Goal: Transaction & Acquisition: Book appointment/travel/reservation

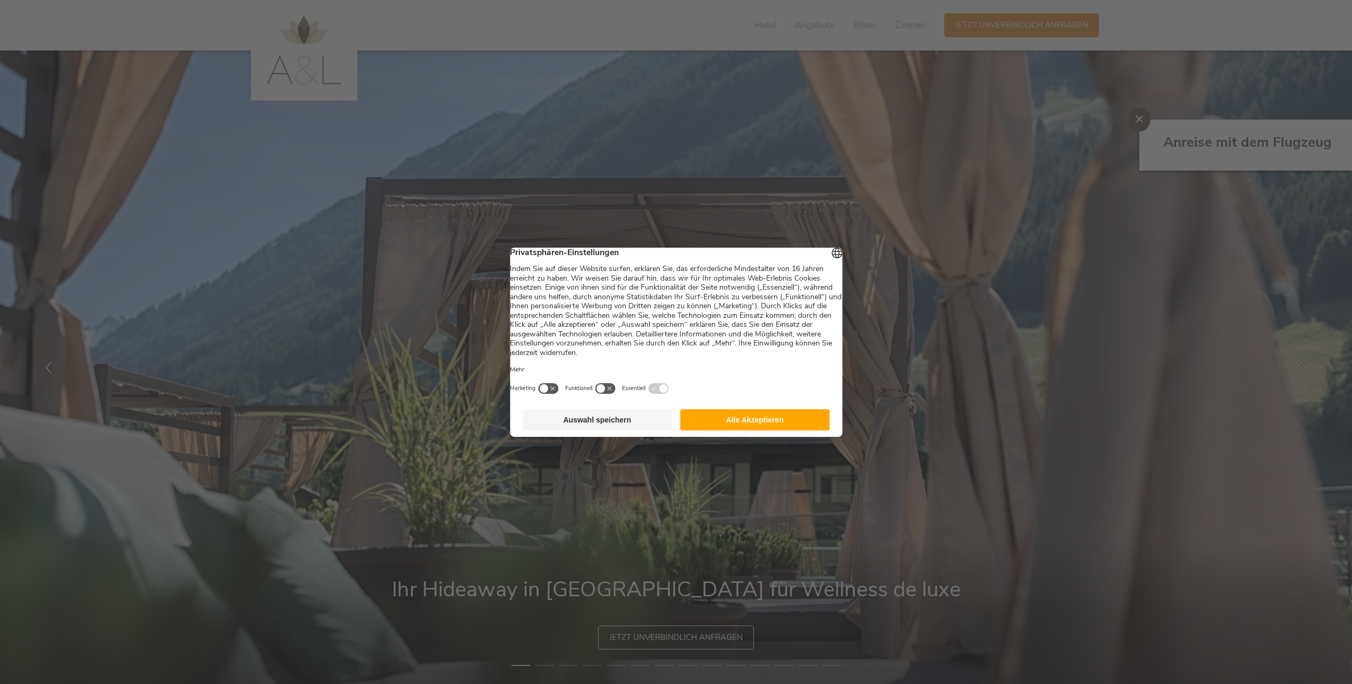
click at [776, 428] on button "Alle Akzeptieren" at bounding box center [755, 419] width 149 height 21
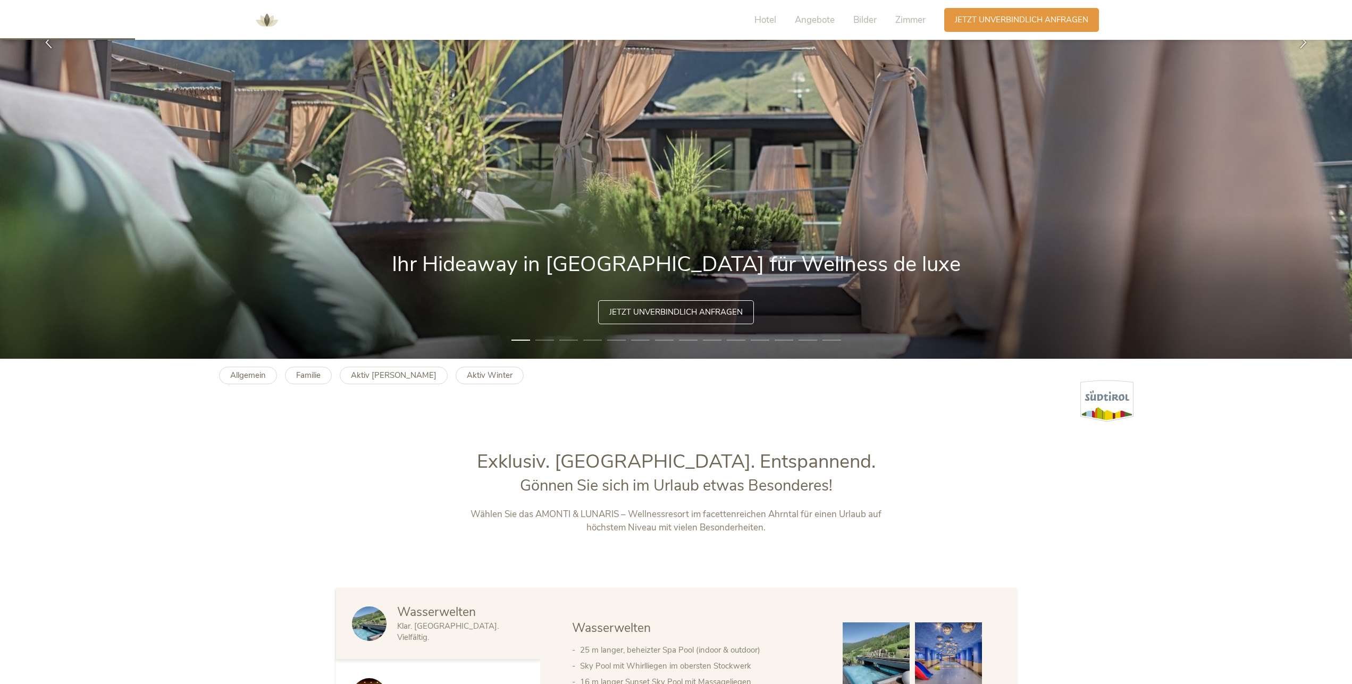
scroll to position [597, 0]
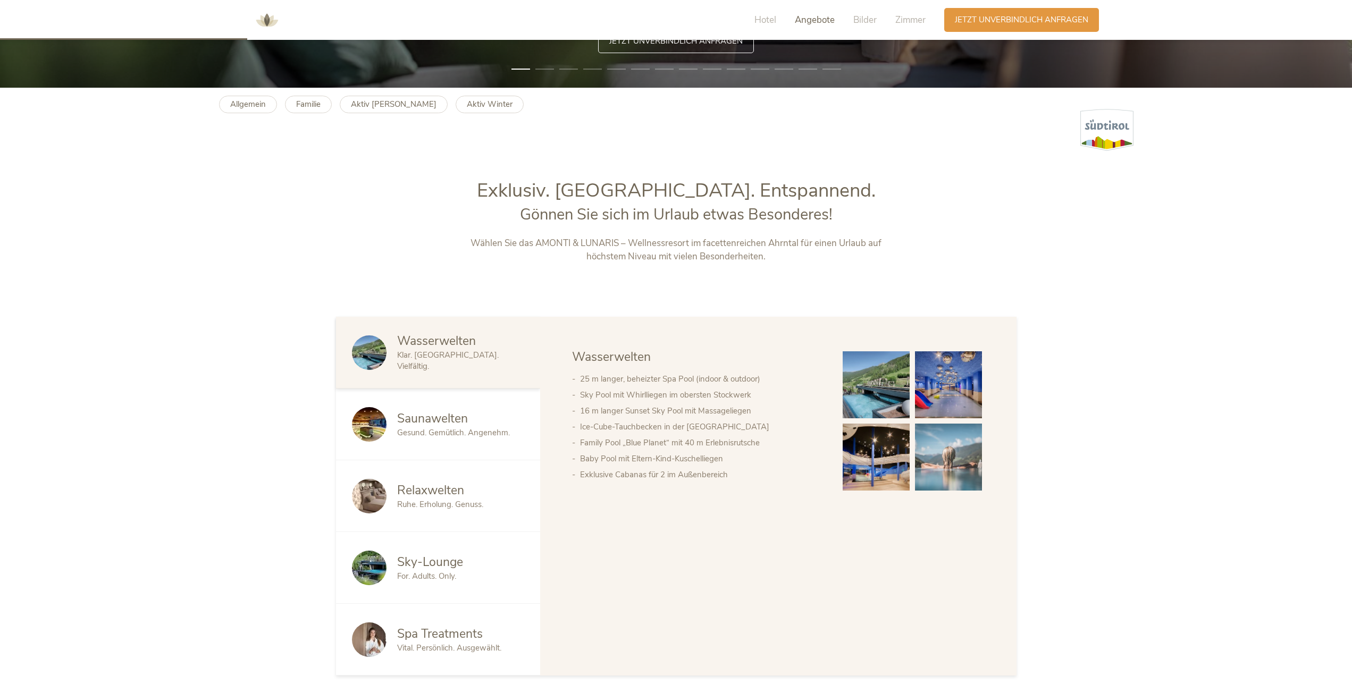
click at [818, 24] on span "Angebote" at bounding box center [815, 20] width 40 height 12
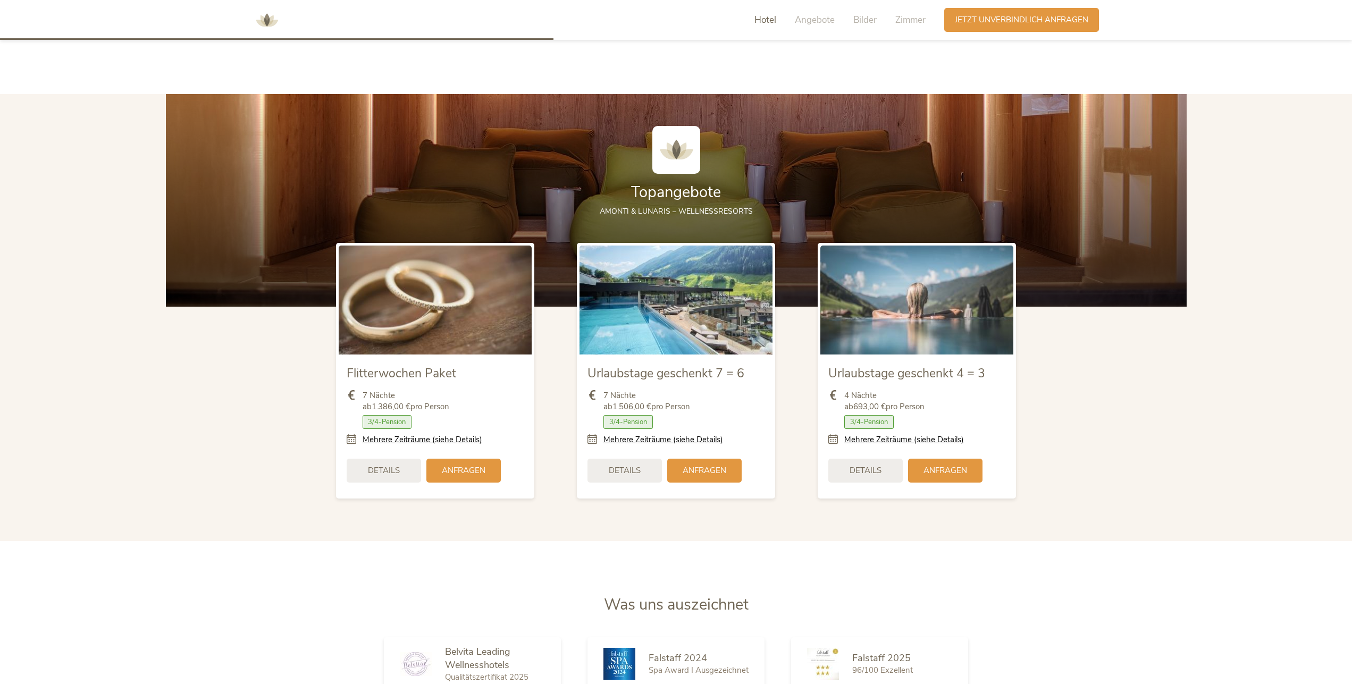
scroll to position [1424, 0]
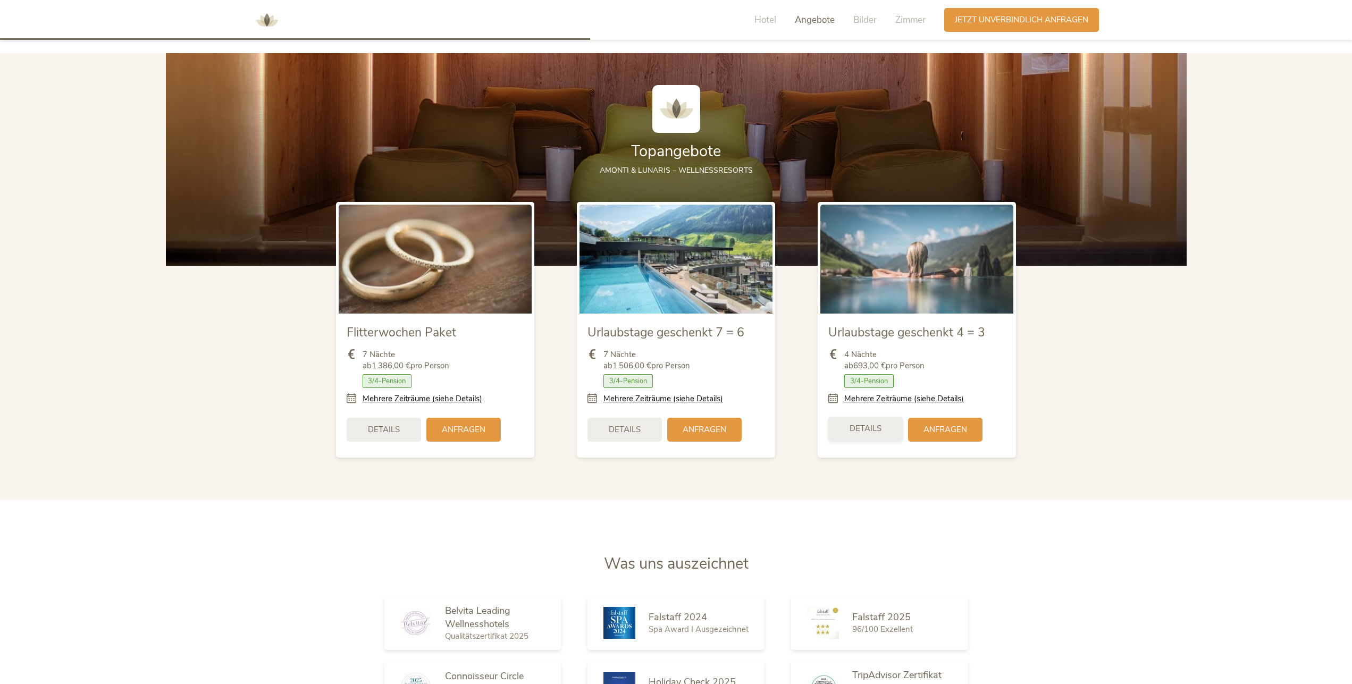
click at [871, 429] on span "Details" at bounding box center [866, 428] width 32 height 11
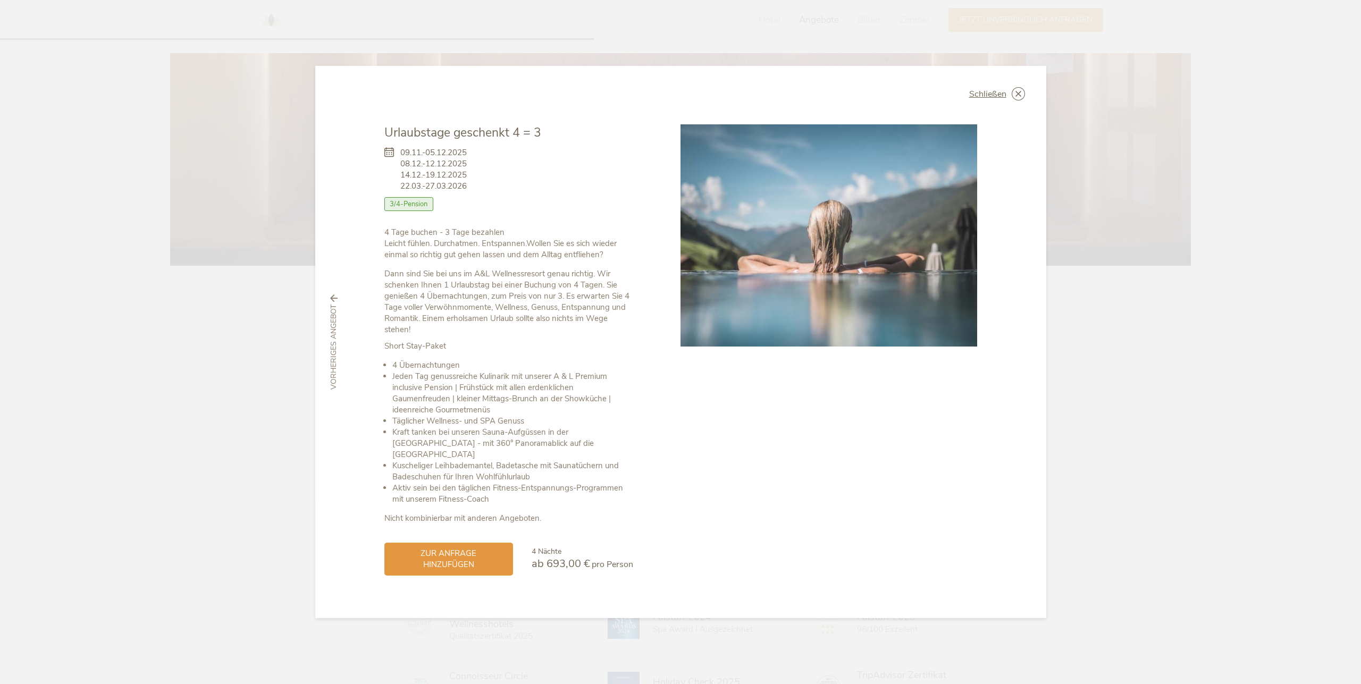
click at [581, 352] on p "Short Stay-Paket" at bounding box center [508, 346] width 249 height 11
click at [462, 556] on span "zur Anfrage hinzufügen" at bounding box center [448, 558] width 107 height 22
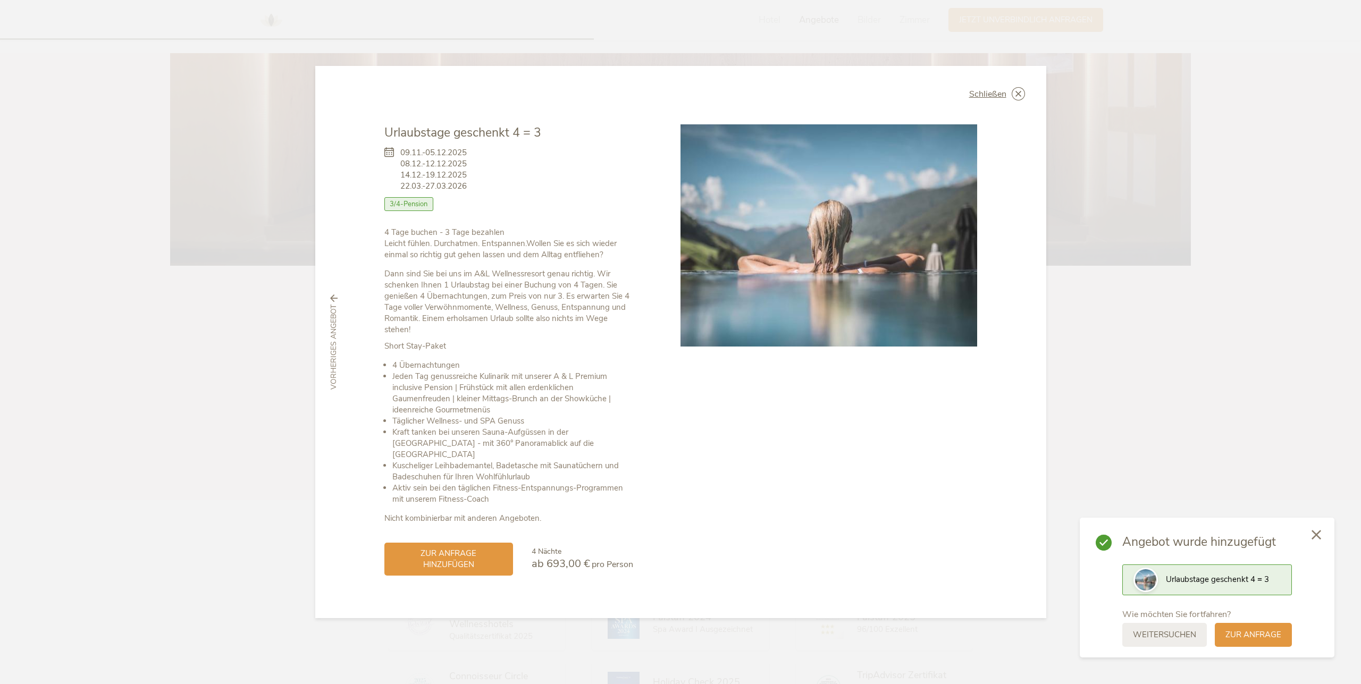
click at [1322, 532] on div at bounding box center [1316, 536] width 36 height 38
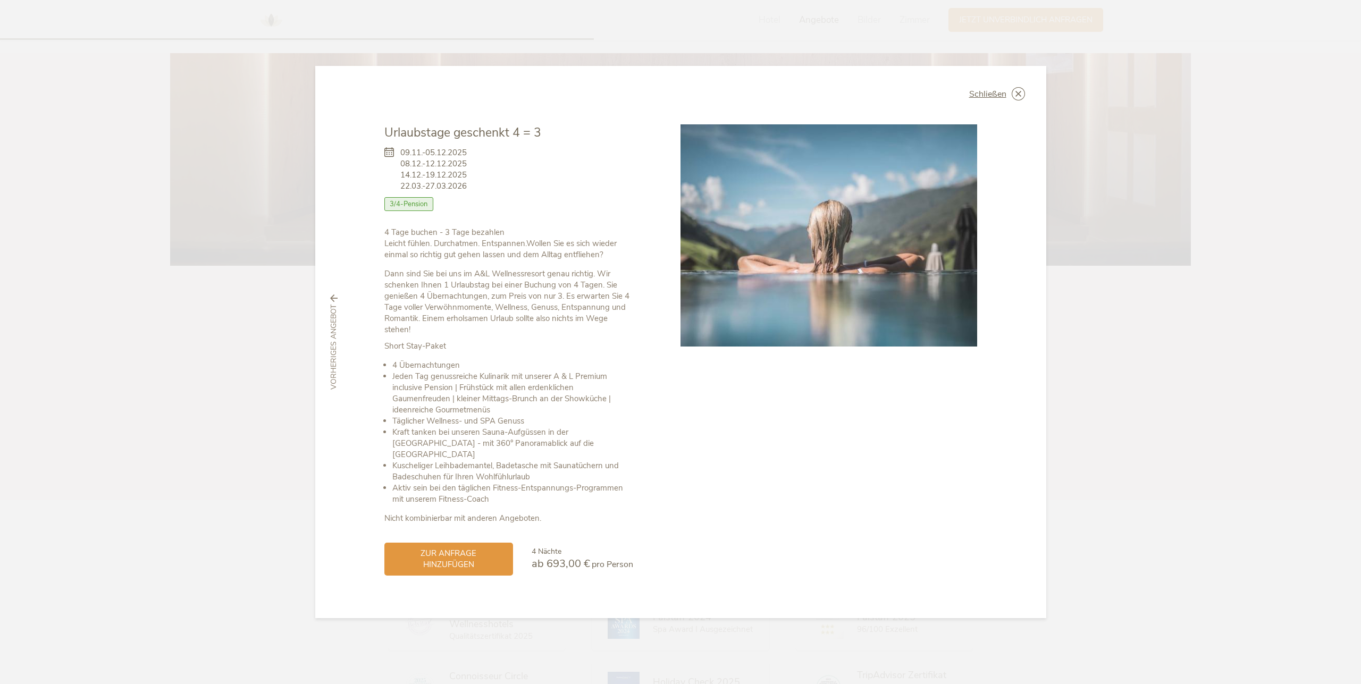
click at [993, 107] on div "Schließen Urlaubstage geschenkt 4 = 3 [DATE]-[DATE] [DATE]-[DATE] Halbpension" at bounding box center [680, 342] width 731 height 552
click at [992, 98] on span "Schließen" at bounding box center [987, 94] width 37 height 9
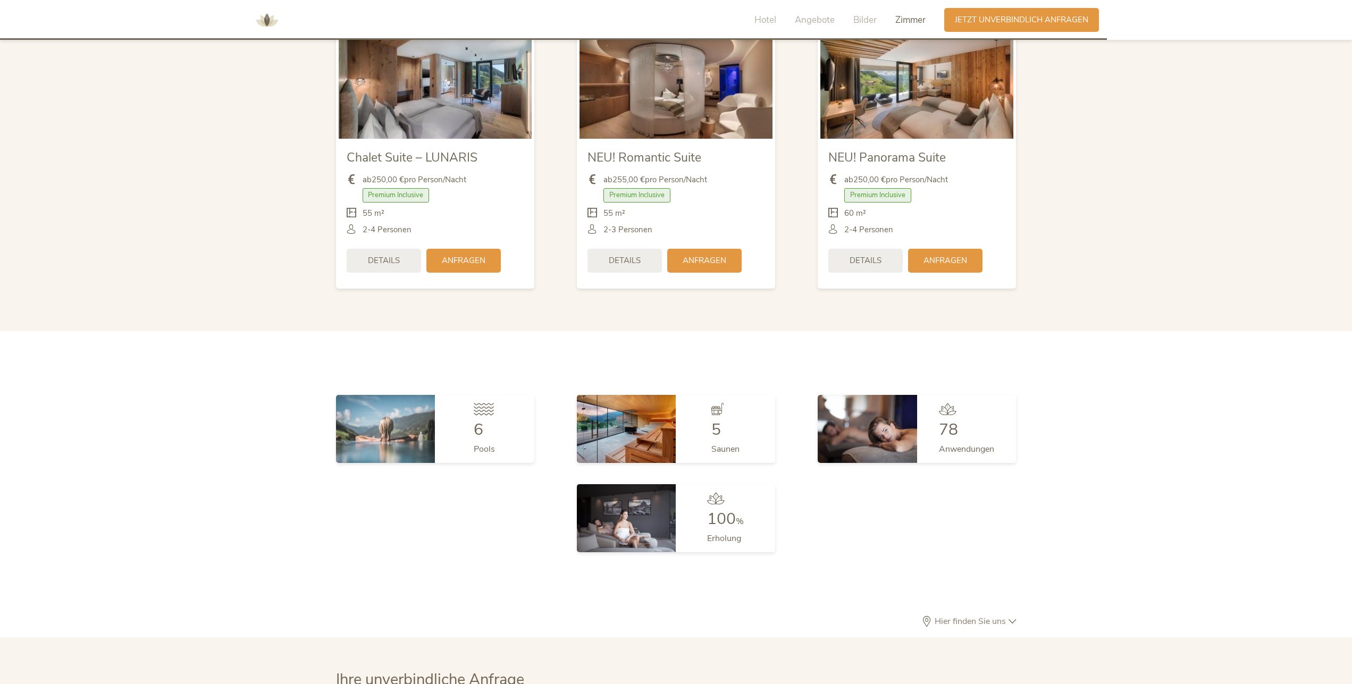
scroll to position [2672, 0]
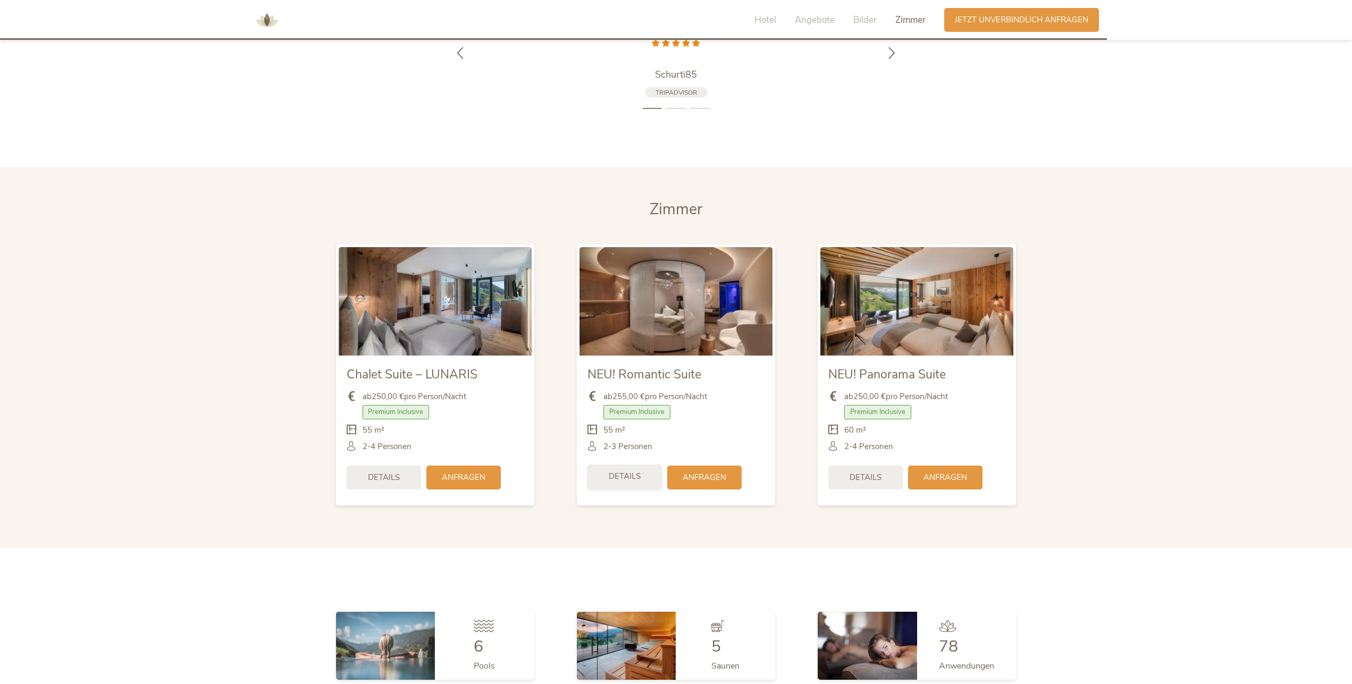
click at [627, 477] on span "Details" at bounding box center [625, 476] width 32 height 11
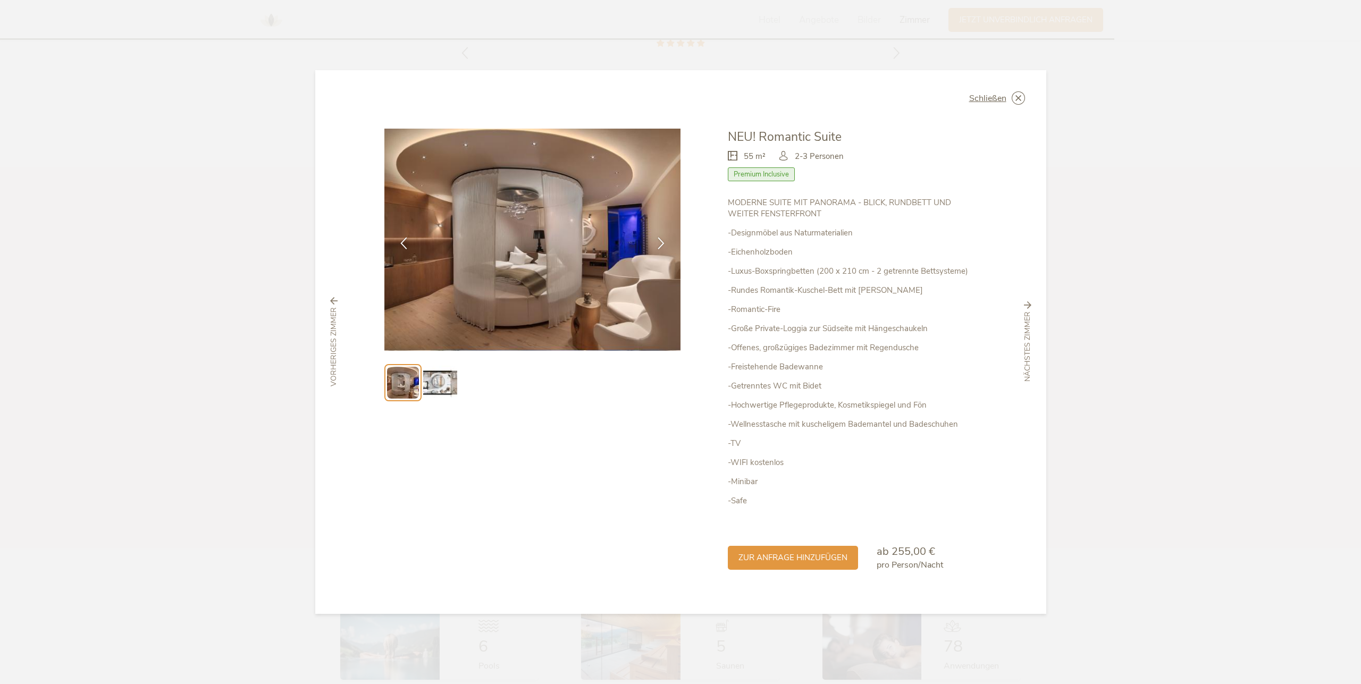
click at [427, 386] on img at bounding box center [440, 383] width 34 height 34
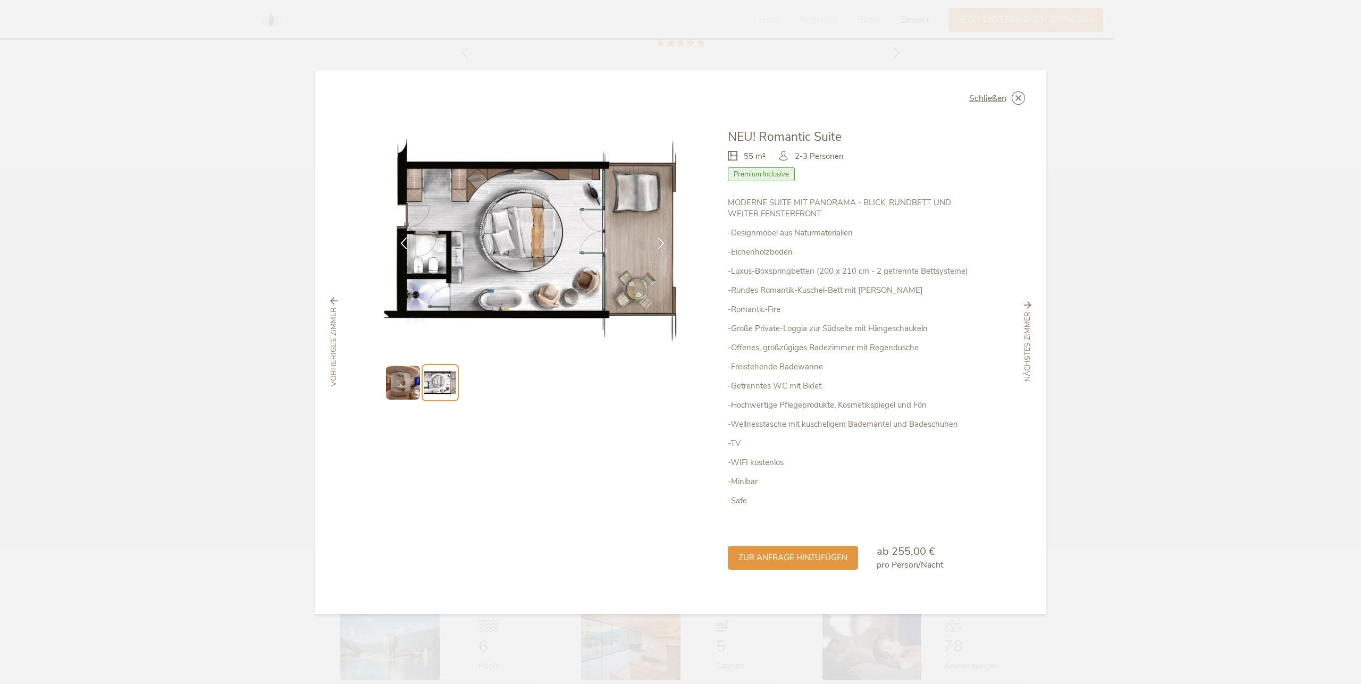
click at [392, 389] on img at bounding box center [403, 383] width 34 height 34
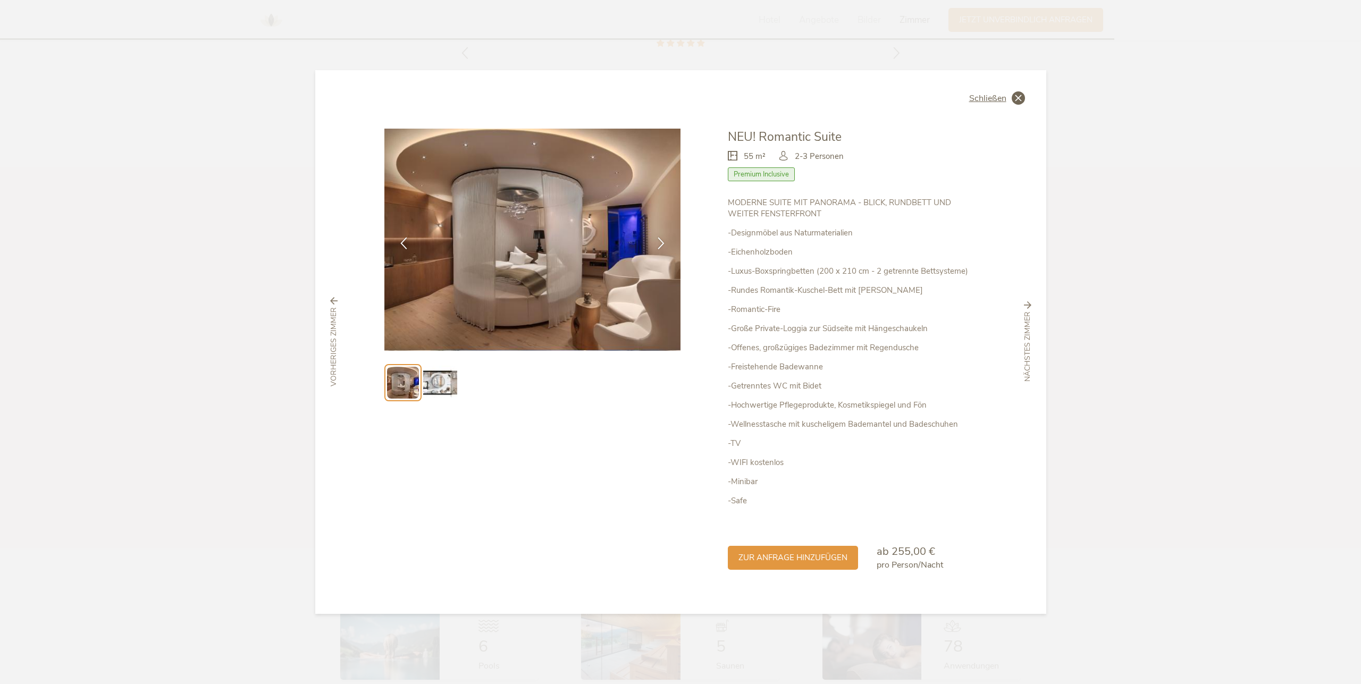
click at [1009, 97] on div "Schließen" at bounding box center [997, 97] width 56 height 13
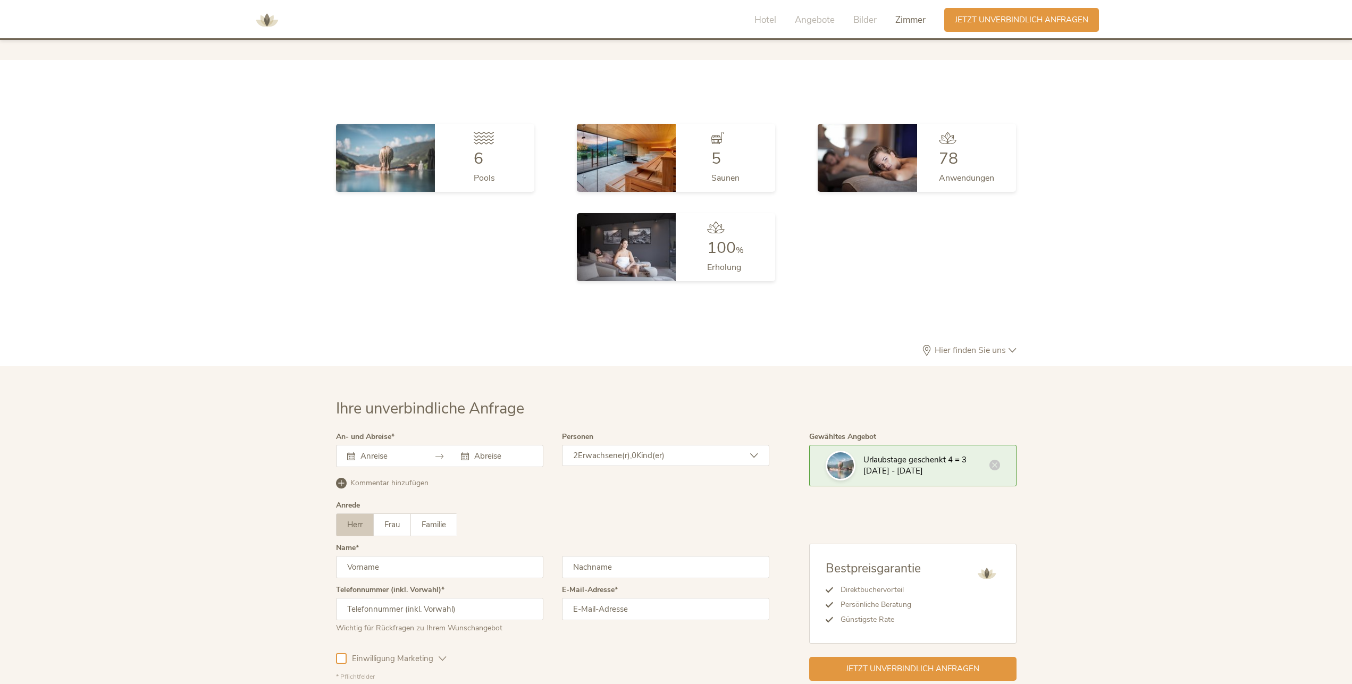
scroll to position [3262, 0]
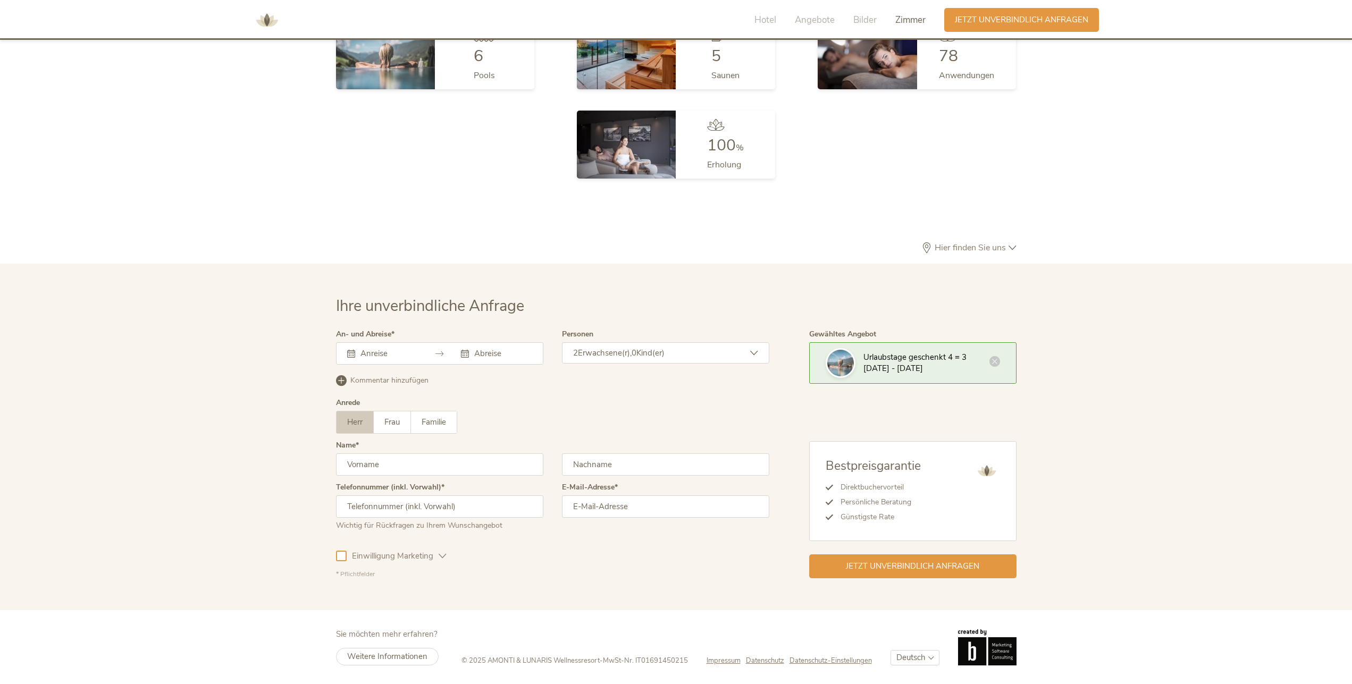
click at [999, 363] on icon at bounding box center [994, 361] width 11 height 11
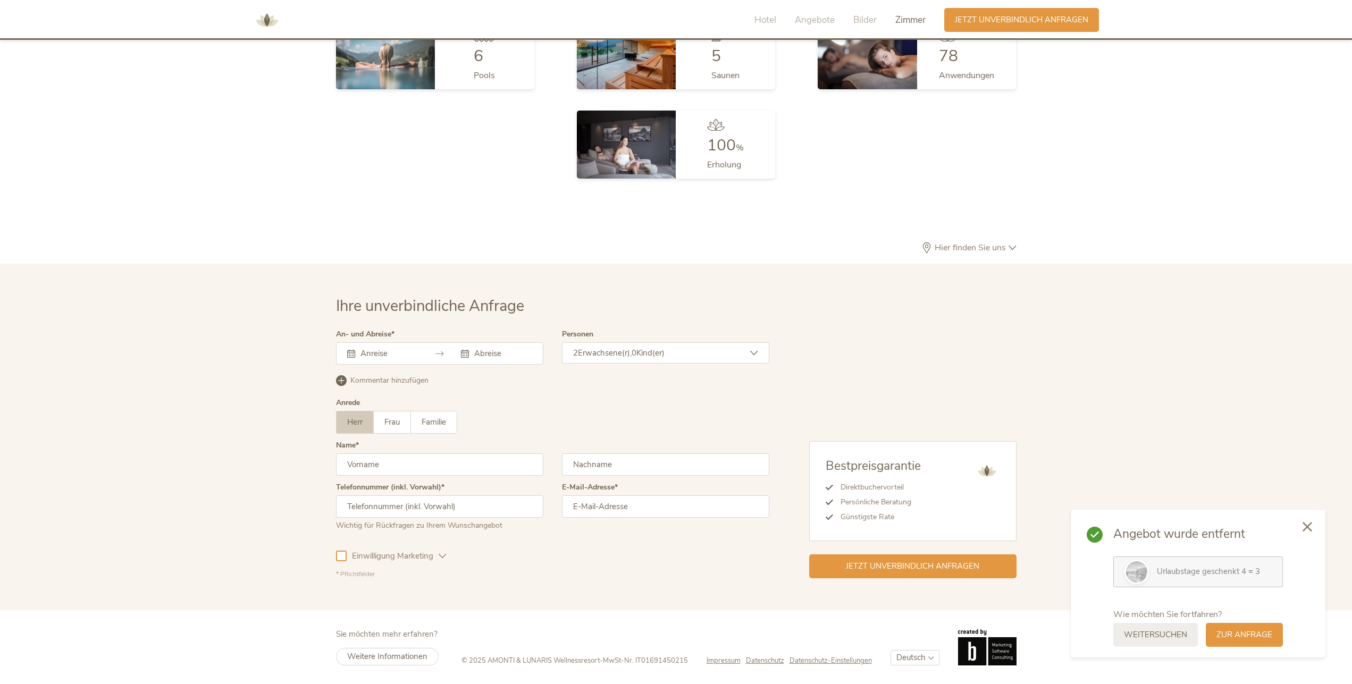
click at [1307, 526] on icon at bounding box center [1308, 527] width 10 height 10
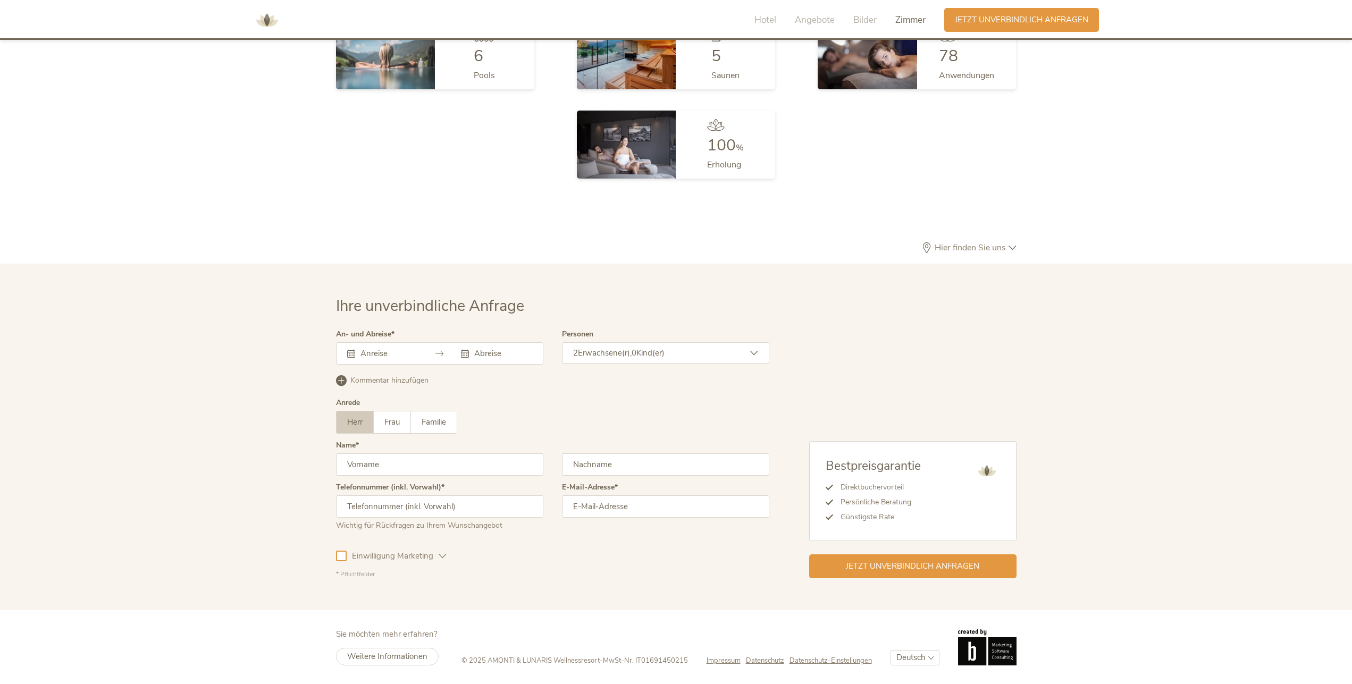
click at [1307, 526] on div "Ihre unverbindliche Anfrage An- und Abreise [DATE] Mo Di Mi Do Fr Sa So 29 30 1…" at bounding box center [676, 437] width 1352 height 347
click at [1310, 528] on div "Ihre unverbindliche Anfrage An- und Abreise [DATE] Mo Di Mi Do Fr Sa So 29 30 1…" at bounding box center [676, 437] width 1352 height 347
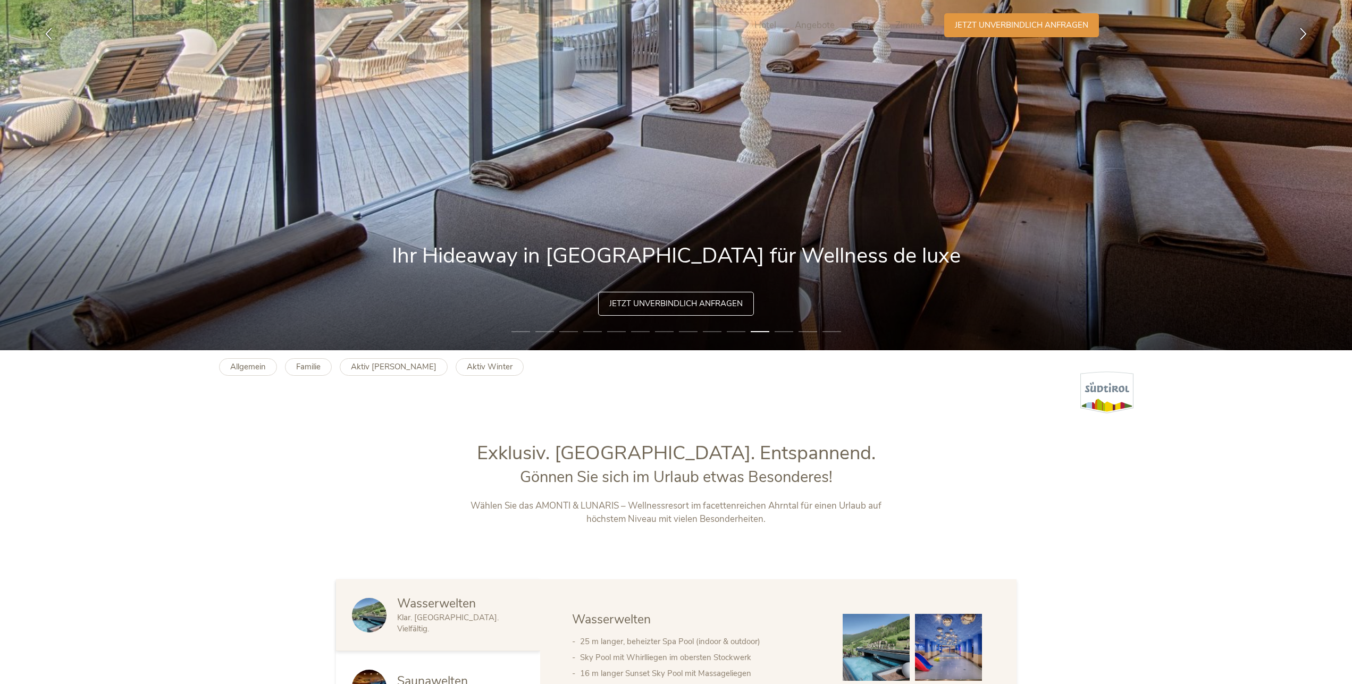
scroll to position [0, 0]
